Goal: Task Accomplishment & Management: Use online tool/utility

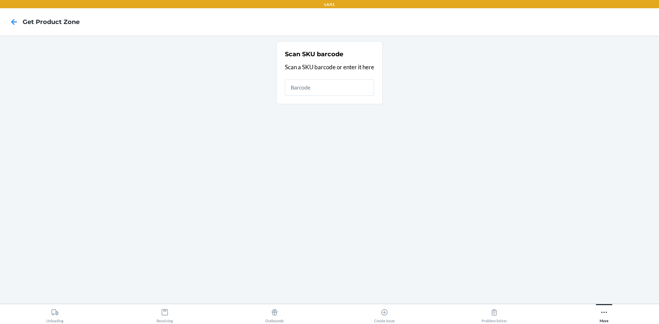
click at [354, 303] on main "Scan SKU barcode Scan a SKU barcode or enter it here" at bounding box center [329, 170] width 659 height 268
click at [354, 311] on icon at bounding box center [604, 313] width 8 height 8
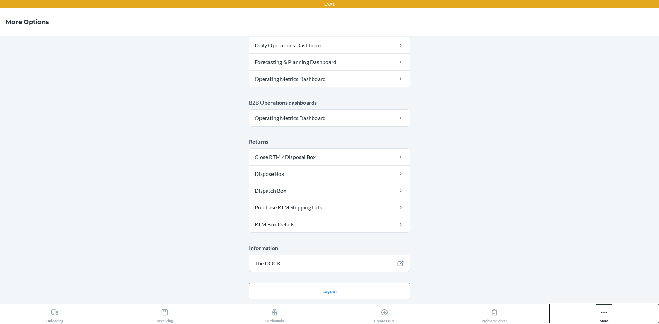
scroll to position [352, 0]
click at [313, 291] on button "Logout" at bounding box center [329, 290] width 161 height 16
